Goal: Information Seeking & Learning: Learn about a topic

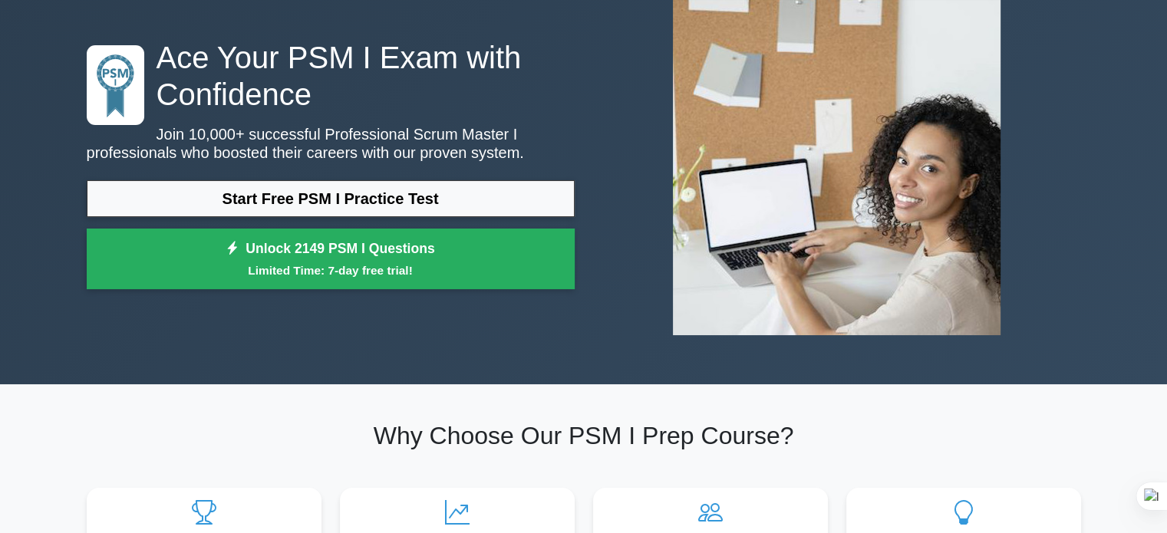
scroll to position [86, 0]
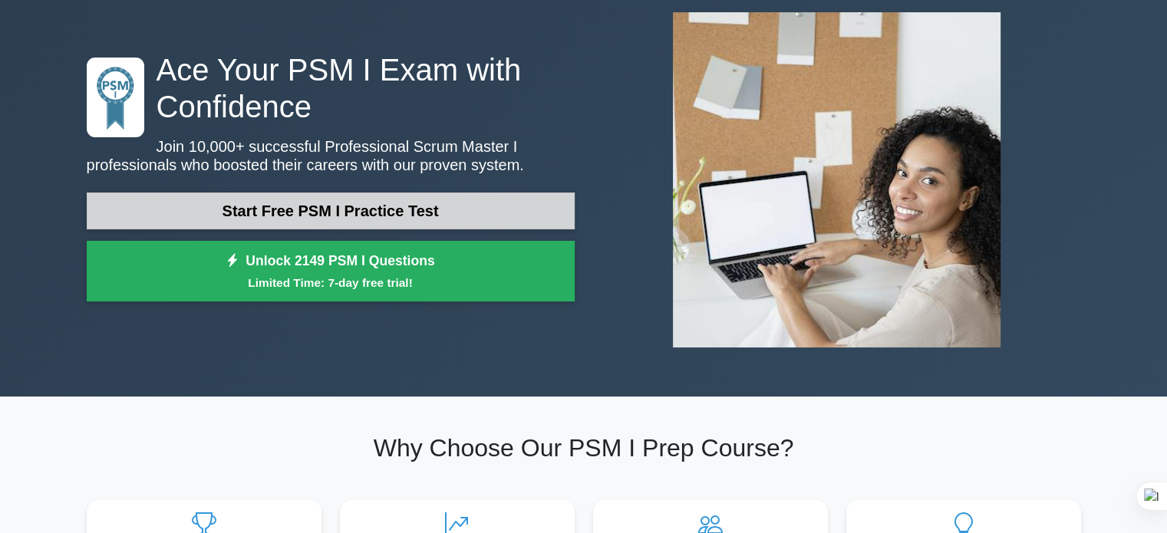
click at [315, 208] on link "Start Free PSM I Practice Test" at bounding box center [331, 211] width 488 height 37
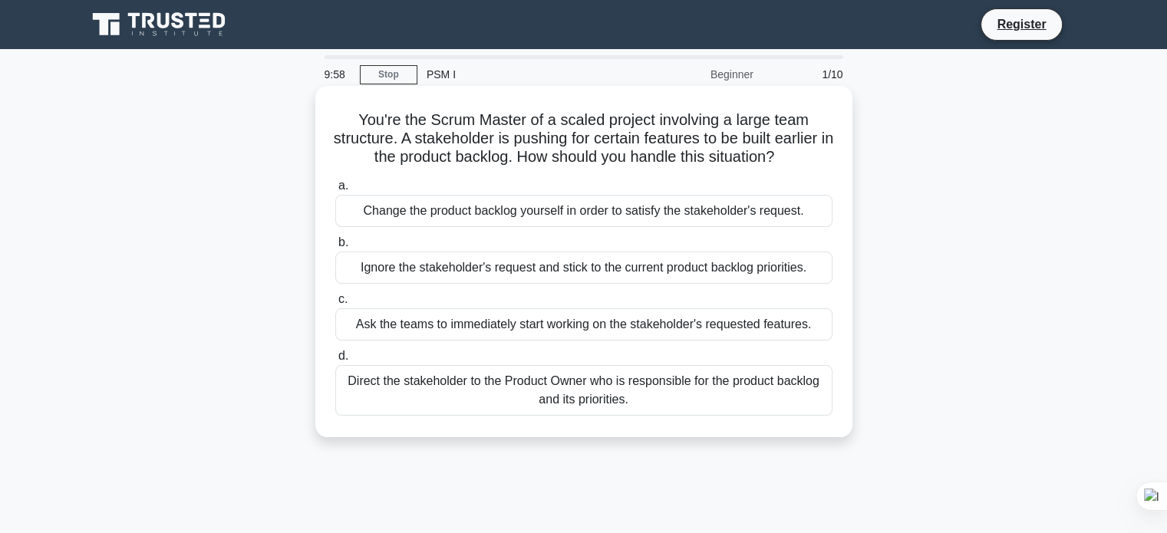
click at [446, 122] on h5 "You're the Scrum Master of a scaled project involving a large team structure. A…" at bounding box center [584, 139] width 500 height 57
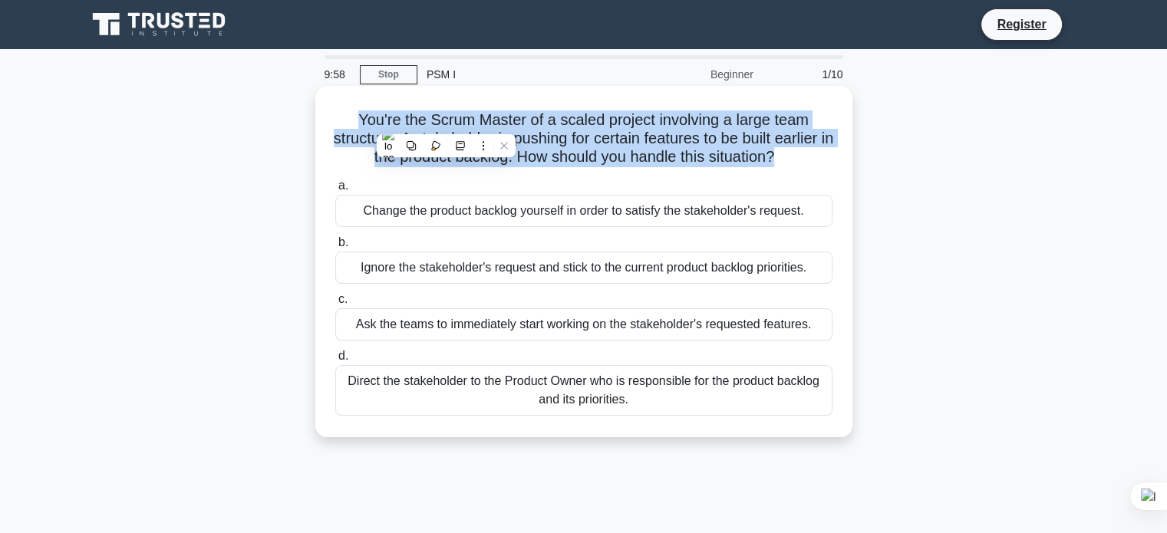
click at [446, 122] on h5 "You're the Scrum Master of a scaled project involving a large team structure. A…" at bounding box center [584, 139] width 500 height 57
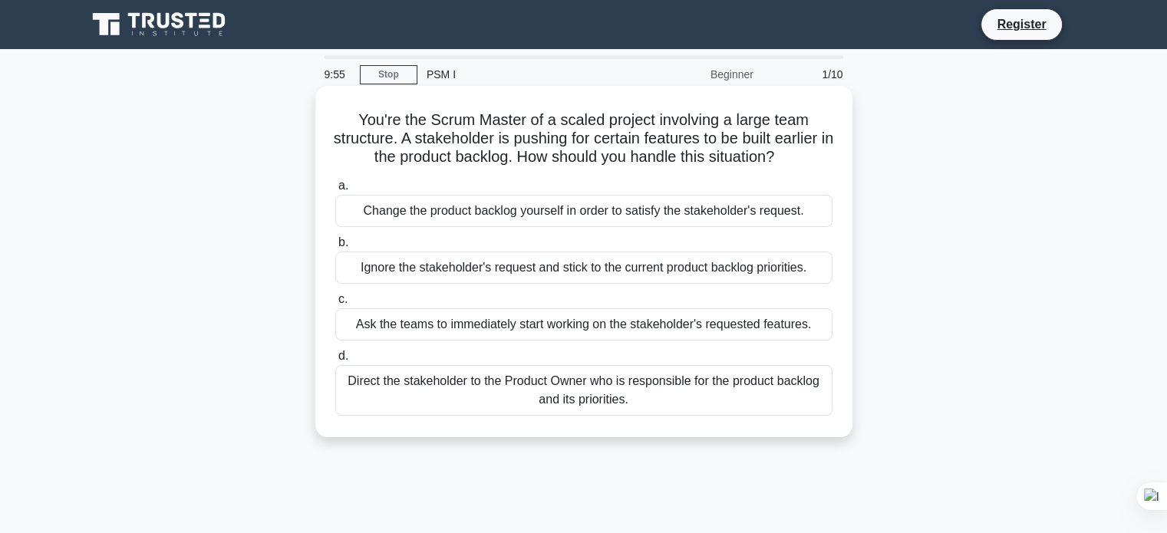
click at [418, 227] on div "Change the product backlog yourself in order to satisfy the stakeholder's reque…" at bounding box center [583, 211] width 497 height 32
click at [335, 191] on input "a. Change the product backlog yourself in order to satisfy the stakeholder's re…" at bounding box center [335, 186] width 0 height 10
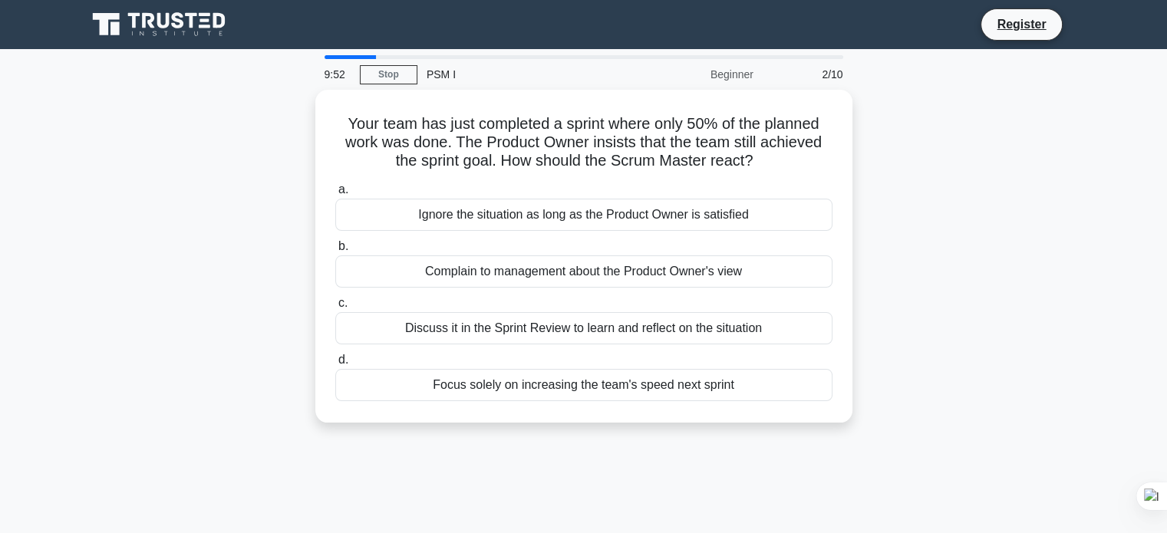
click at [345, 51] on main "9:52 Stop PSM I Beginner 2/10 Your team has just completed a sprint where only …" at bounding box center [583, 439] width 1167 height 780
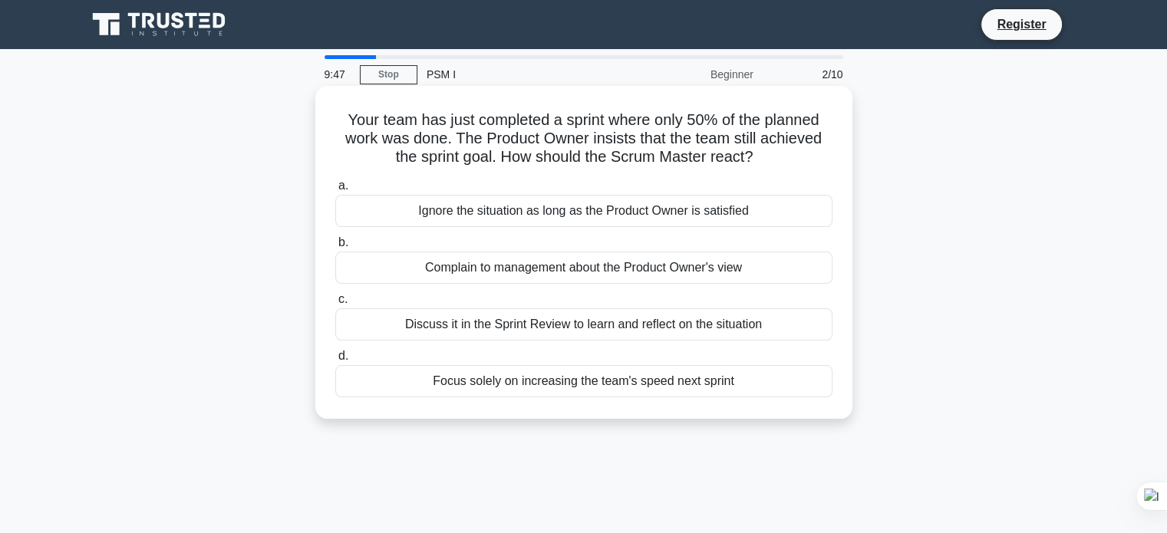
drag, startPoint x: 344, startPoint y: 117, endPoint x: 772, endPoint y: 151, distance: 429.5
click at [772, 151] on h5 "Your team has just completed a sprint where only 50% of the planned work was do…" at bounding box center [584, 139] width 500 height 57
copy h5 "Your team has just completed a sprint where only 50% of the planned work was do…"
click at [483, 125] on h5 "Your team has just completed a sprint where only 50% of the planned work was do…" at bounding box center [584, 139] width 500 height 57
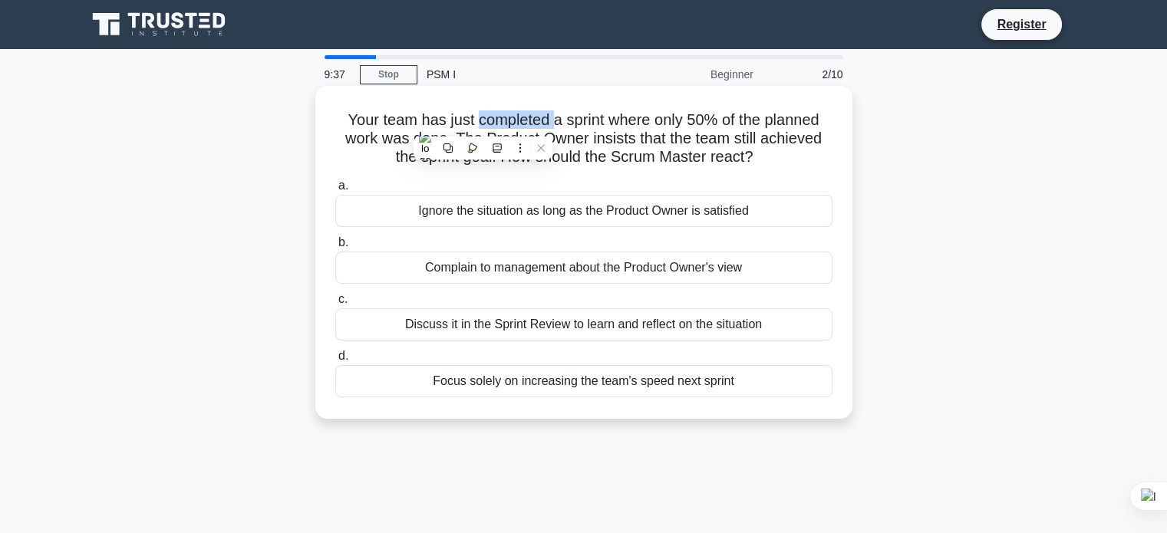
click at [483, 125] on h5 "Your team has just completed a sprint where only 50% of the planned work was do…" at bounding box center [584, 139] width 500 height 57
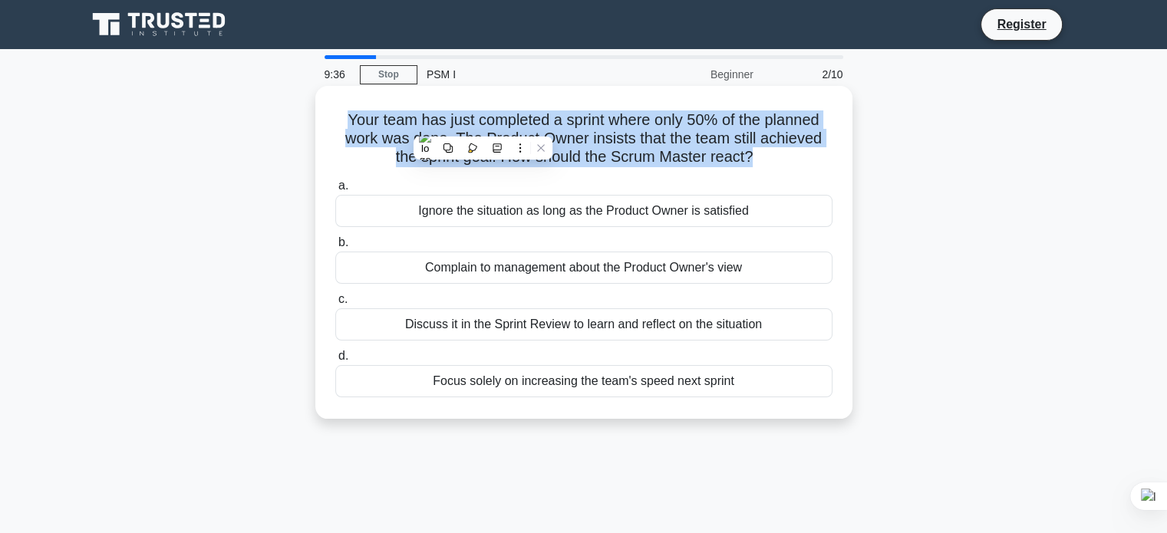
click at [483, 125] on h5 "Your team has just completed a sprint where only 50% of the planned work was do…" at bounding box center [584, 139] width 500 height 57
click at [569, 111] on h5 "Your team has just completed a sprint where only 50% of the planned work was do…" at bounding box center [584, 139] width 500 height 57
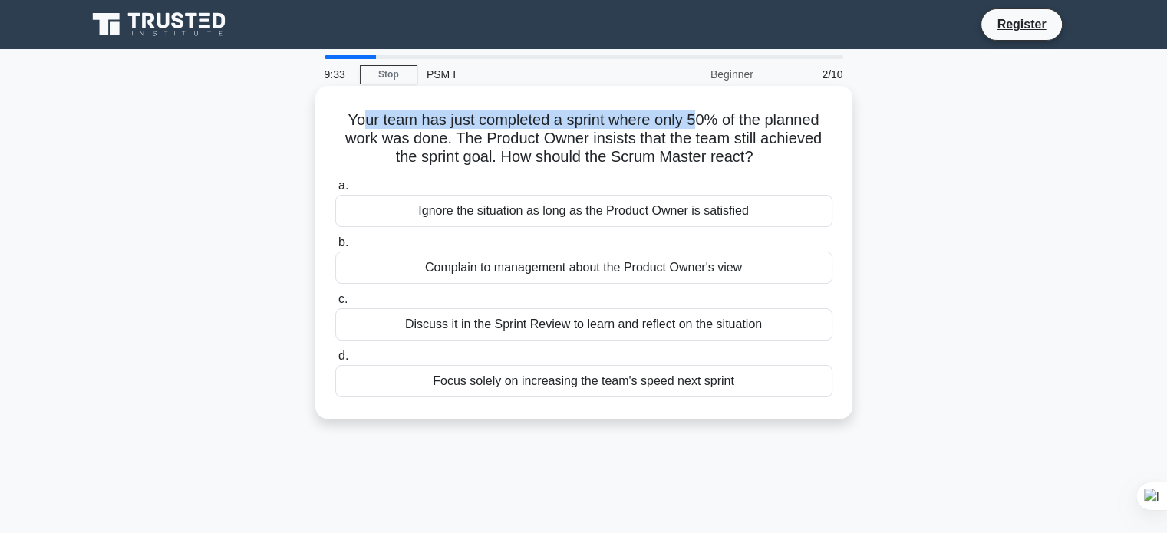
drag, startPoint x: 698, startPoint y: 119, endPoint x: 358, endPoint y: 104, distance: 341.1
click at [358, 104] on div "Your team has just completed a sprint where only 50% of the planned work was do…" at bounding box center [584, 252] width 525 height 321
click at [352, 118] on h5 "Your team has just completed a sprint where only 50% of the planned work was do…" at bounding box center [584, 139] width 500 height 57
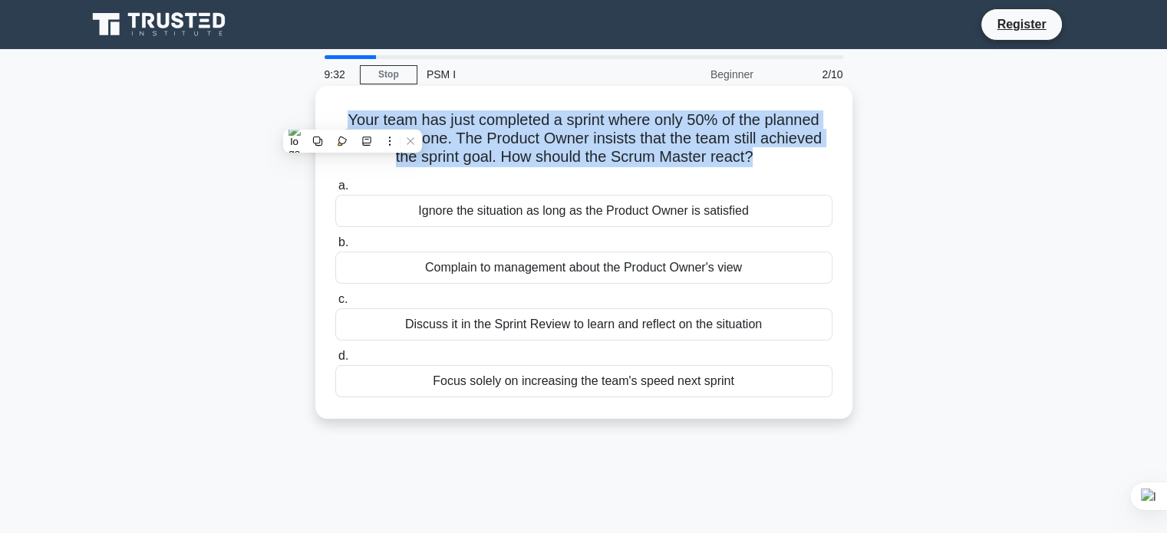
click at [352, 118] on h5 "Your team has just completed a sprint where only 50% of the planned work was do…" at bounding box center [584, 139] width 500 height 57
click at [614, 93] on div "Your team has just completed a sprint where only 50% of the planned work was do…" at bounding box center [584, 252] width 525 height 321
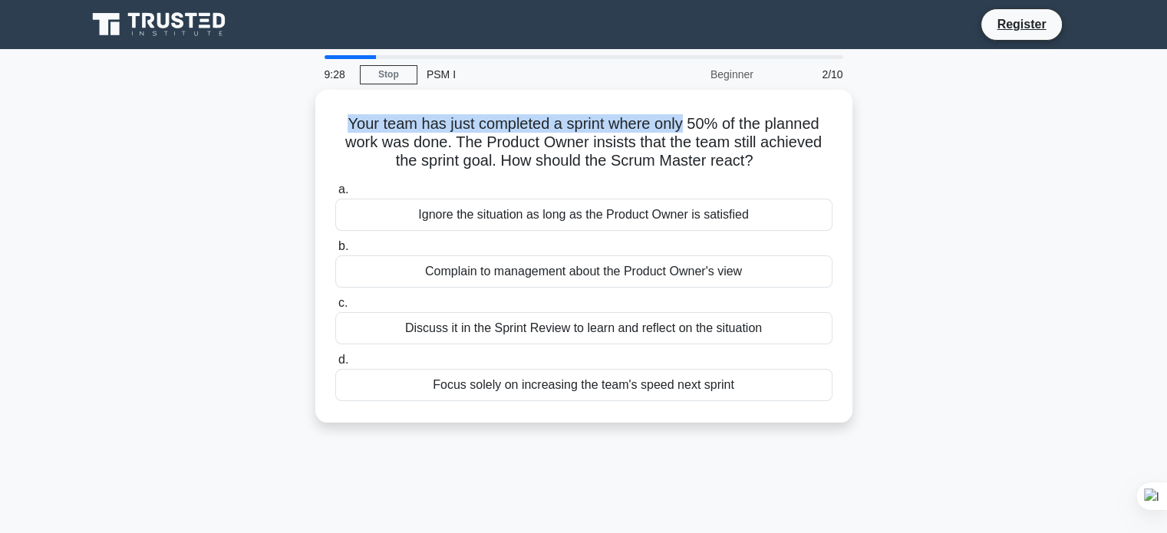
drag, startPoint x: 684, startPoint y: 124, endPoint x: 276, endPoint y: 124, distance: 407.5
click at [276, 124] on div "Your team has just completed a sprint where only 50% of the planned work was do…" at bounding box center [584, 265] width 1013 height 351
copy h5 "Your team has just completed a sprint where only"
